Goal: Find specific page/section: Find specific page/section

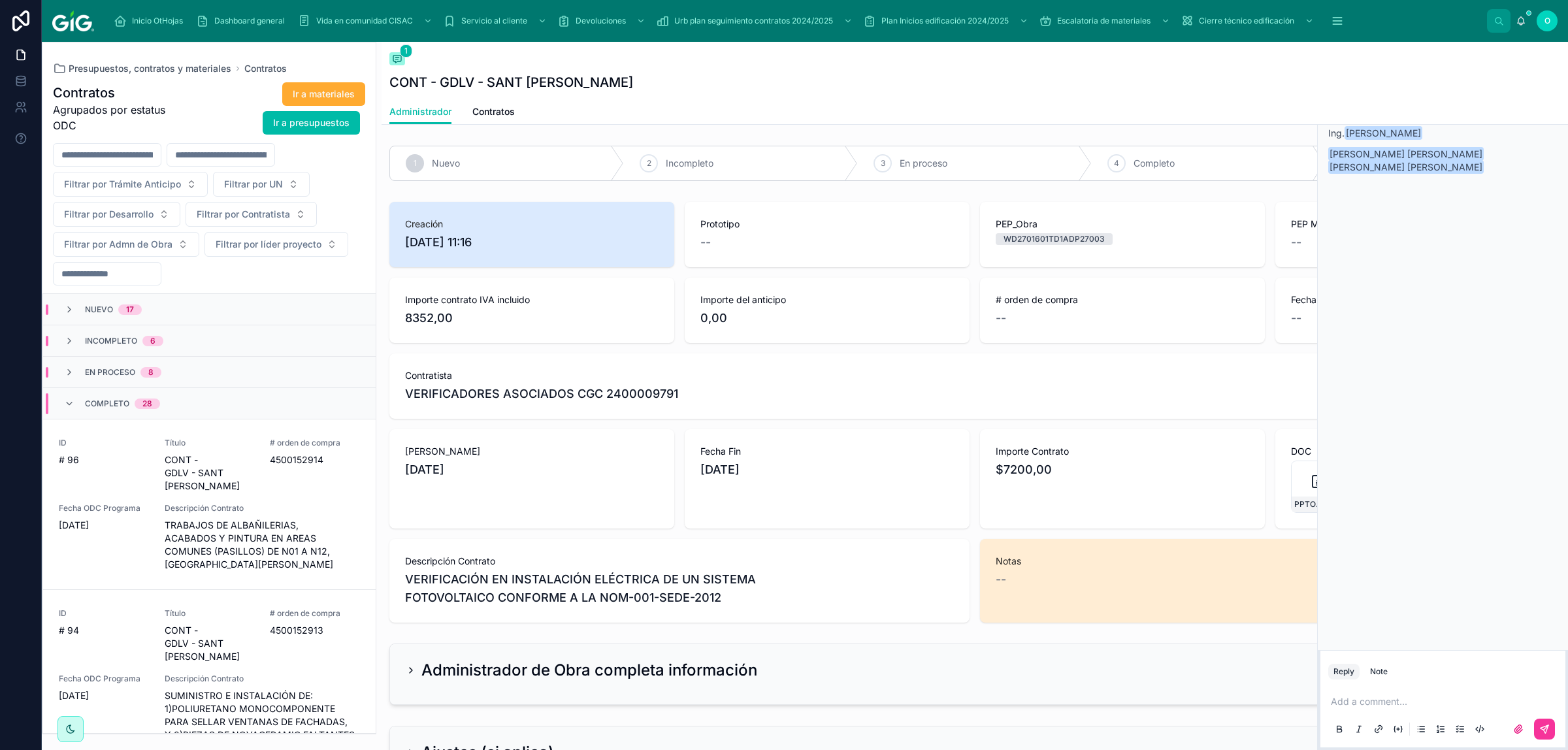
click at [1558, 57] on icon at bounding box center [1558, 57] width 5 height 5
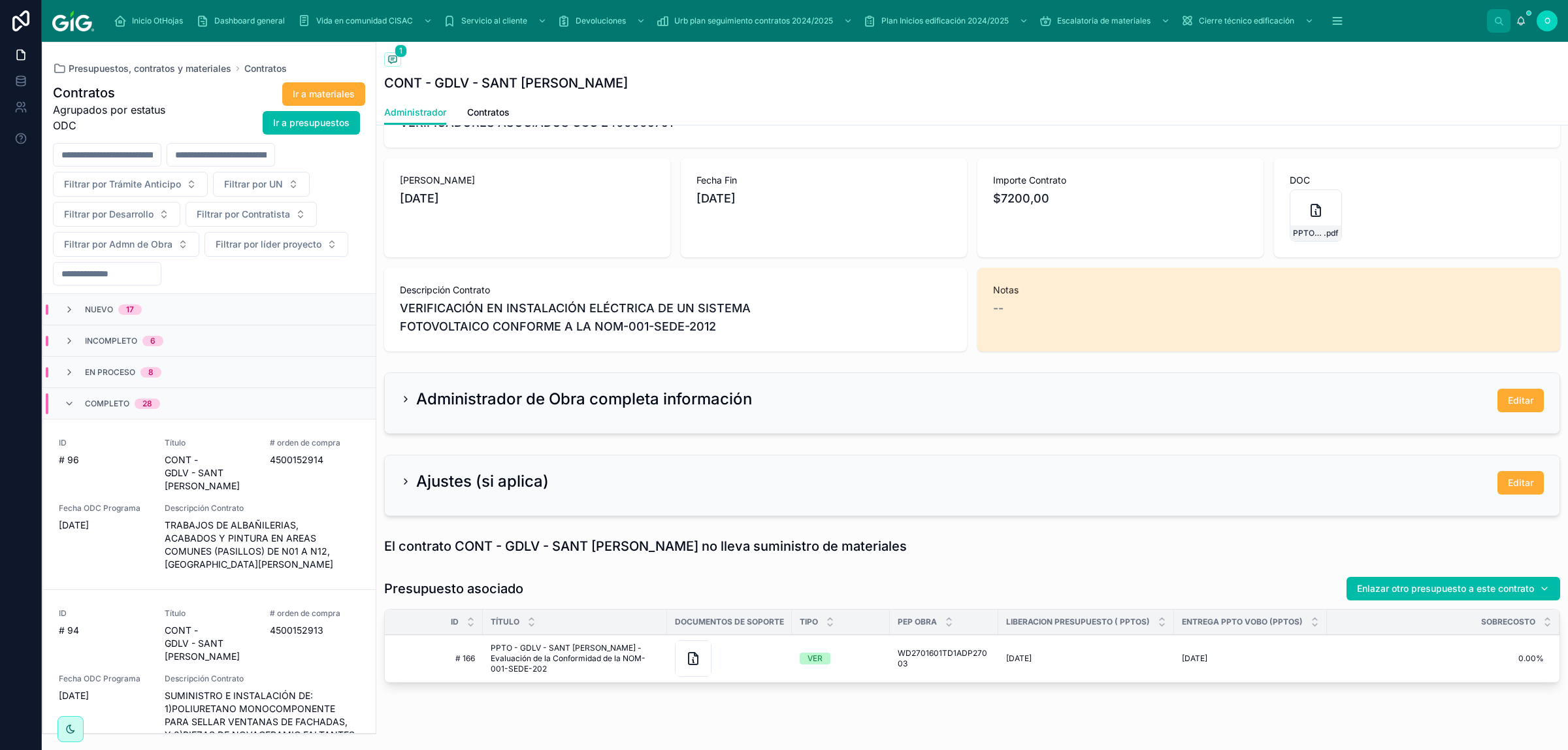
click at [73, 403] on icon at bounding box center [69, 403] width 10 height 10
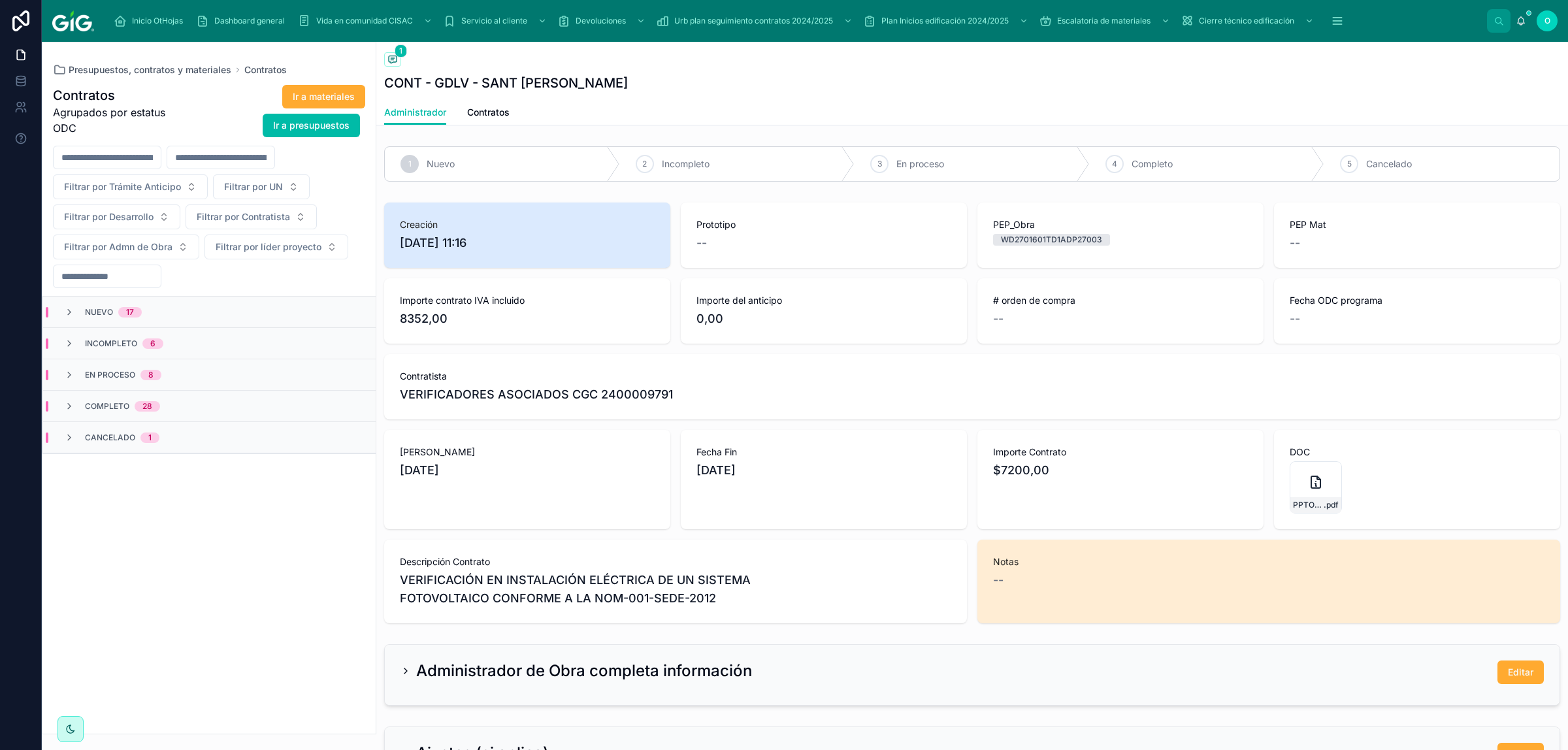
click at [72, 310] on icon at bounding box center [69, 312] width 10 height 10
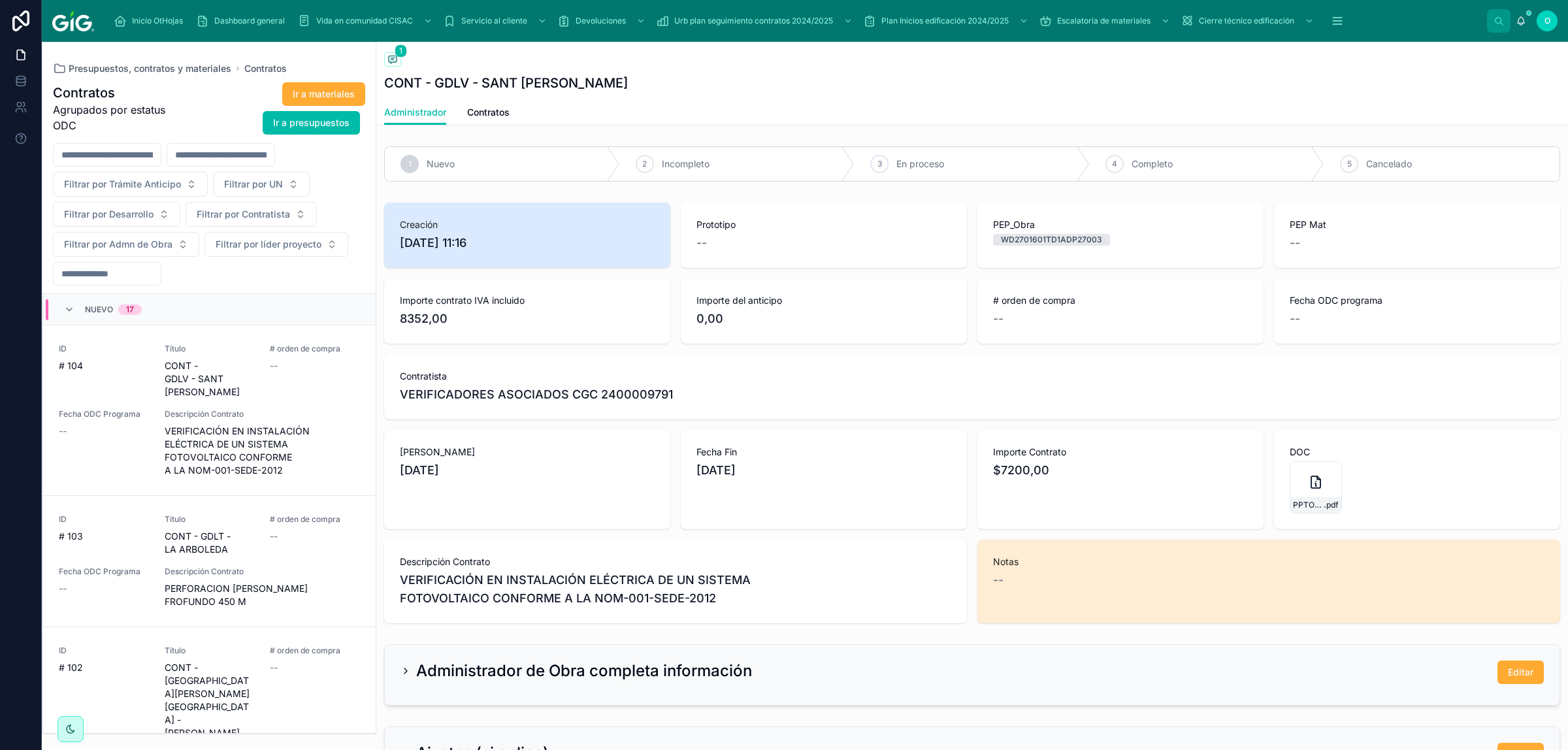
click at [162, 215] on button "Filtrar por Desarrollo" at bounding box center [117, 215] width 128 height 25
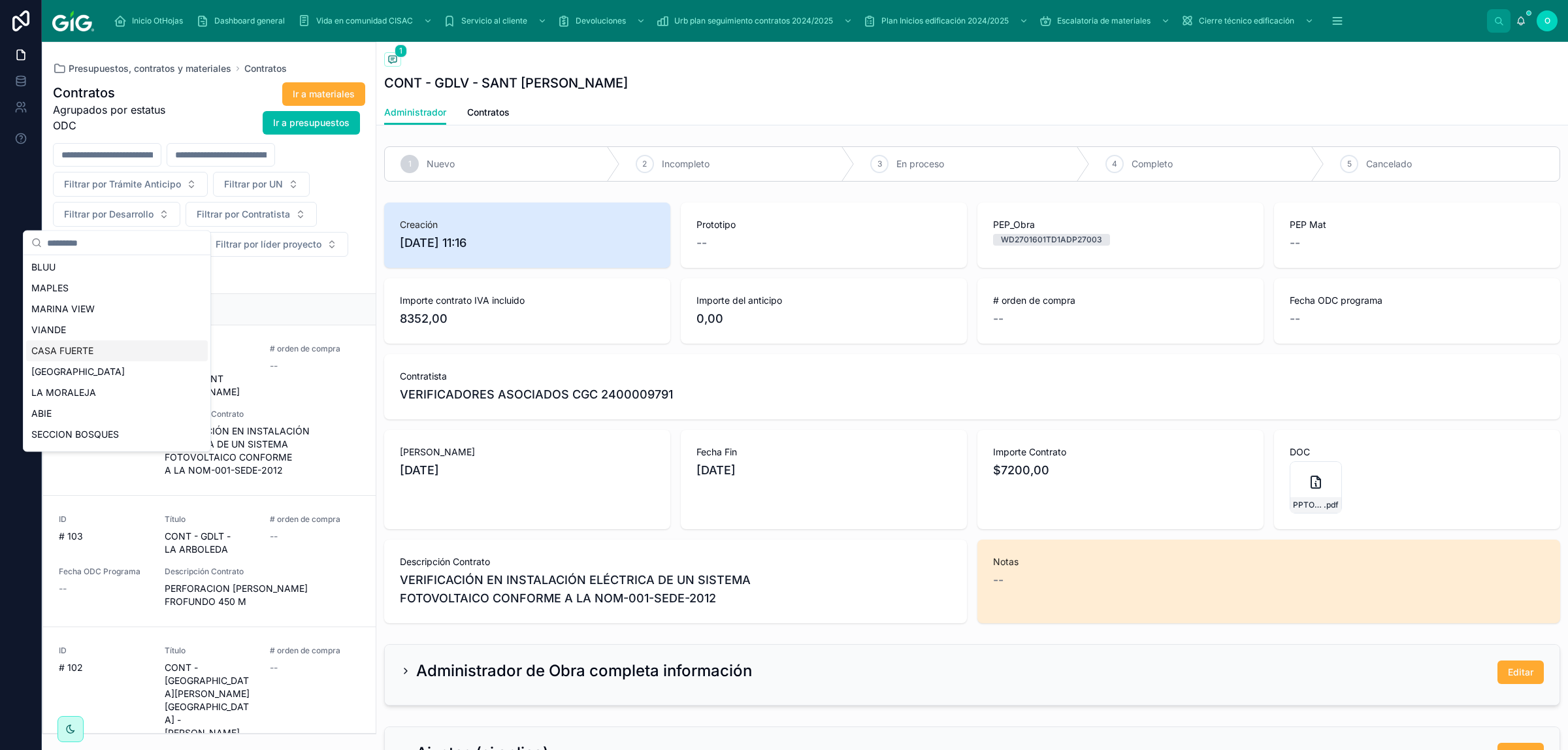
scroll to position [791, 0]
click at [66, 394] on span "SANT URIEL" at bounding box center [58, 397] width 54 height 13
